Goal: Transaction & Acquisition: Purchase product/service

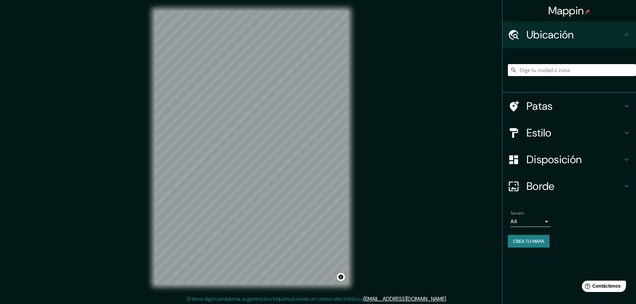
click at [543, 67] on input "Elige tu ciudad o zona" at bounding box center [572, 70] width 128 height 12
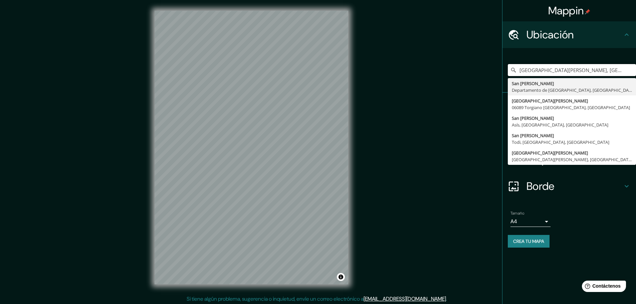
type input "[GEOGRAPHIC_DATA][PERSON_NAME], [GEOGRAPHIC_DATA], [GEOGRAPHIC_DATA]"
click at [624, 36] on icon at bounding box center [627, 35] width 8 height 8
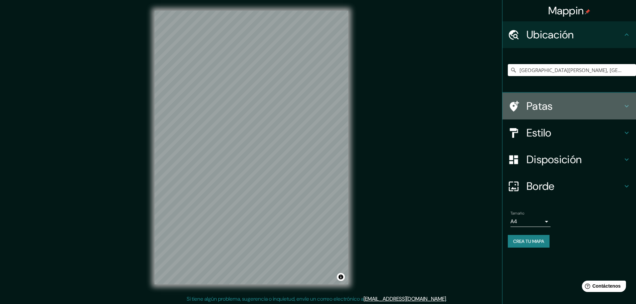
click at [623, 103] on icon at bounding box center [627, 106] width 8 height 8
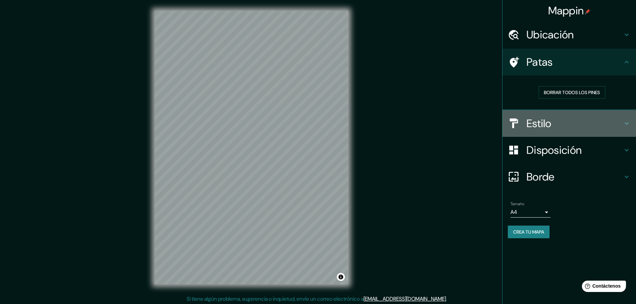
click at [623, 126] on icon at bounding box center [627, 124] width 8 height 8
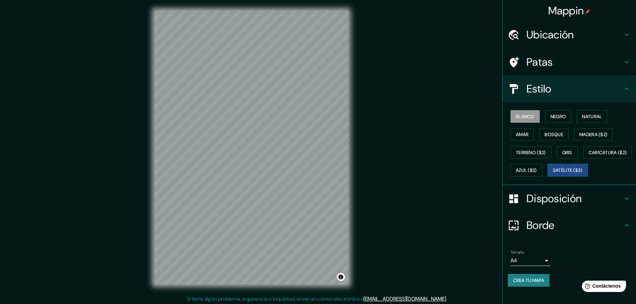
click at [553, 174] on font "Satélite ($3)" at bounding box center [568, 171] width 30 height 6
click at [342, 281] on button "Activar o desactivar atribución" at bounding box center [341, 277] width 8 height 8
click at [398, 250] on div "Mappin Ubicación [GEOGRAPHIC_DATA][PERSON_NAME], [GEOGRAPHIC_DATA], [GEOGRAPHIC…" at bounding box center [318, 153] width 636 height 306
click at [341, 278] on button "Activar o desactivar atribución" at bounding box center [341, 277] width 8 height 8
click at [572, 8] on font "Mappin" at bounding box center [567, 11] width 36 height 14
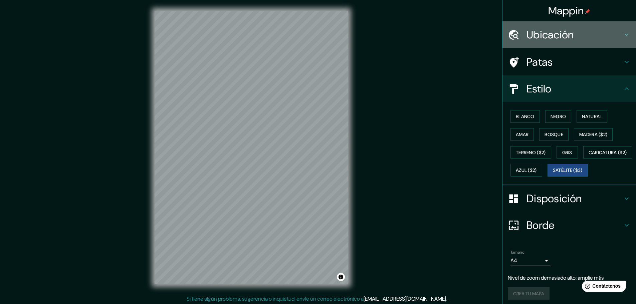
click at [549, 29] on font "Ubicación" at bounding box center [550, 35] width 47 height 14
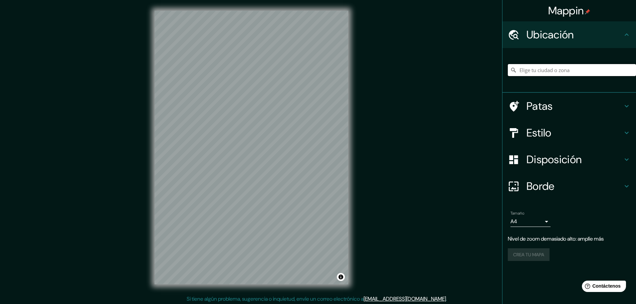
click at [551, 72] on input "Elige tu ciudad o zona" at bounding box center [572, 70] width 128 height 12
type input "[GEOGRAPHIC_DATA][PERSON_NAME], [GEOGRAPHIC_DATA], [GEOGRAPHIC_DATA]"
